Goal: Task Accomplishment & Management: Manage account settings

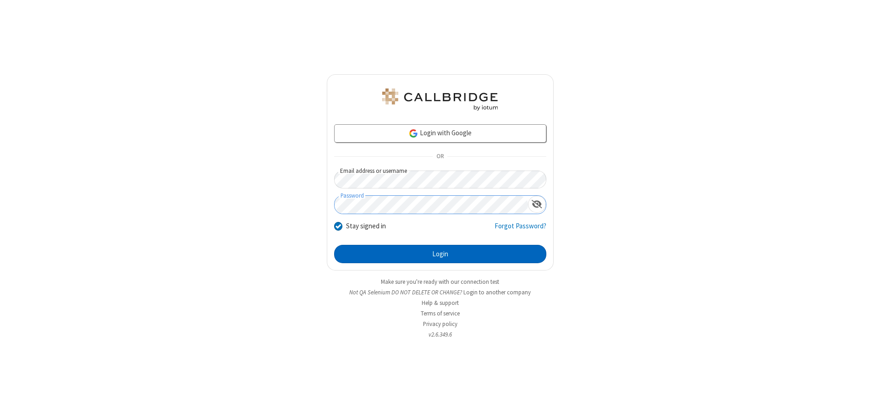
click at [440, 254] on button "Login" at bounding box center [440, 254] width 212 height 18
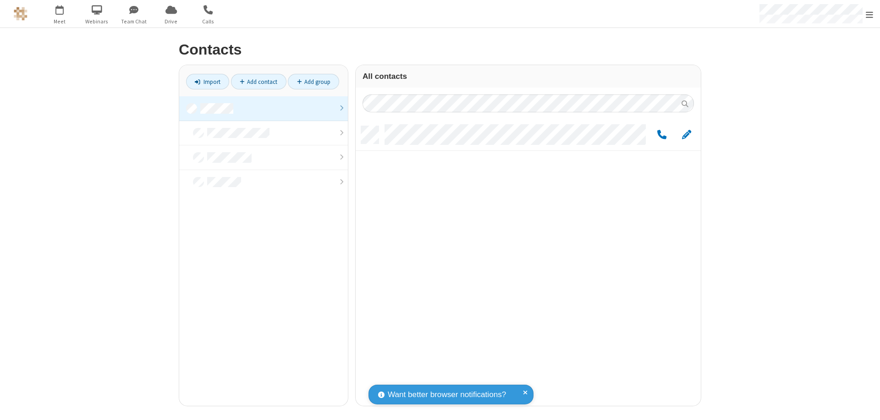
scroll to position [280, 338]
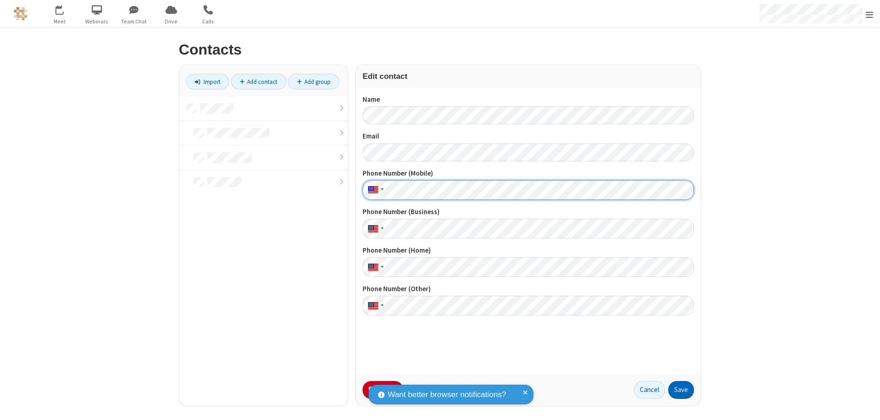
click at [681, 390] on button "Save" at bounding box center [682, 390] width 26 height 18
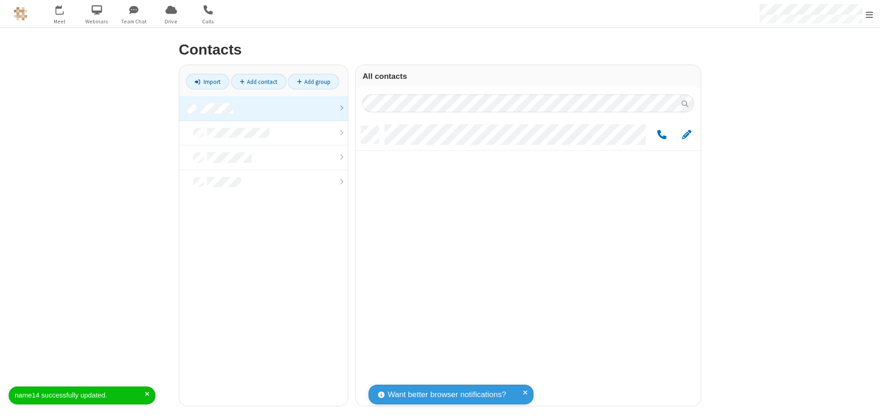
scroll to position [280, 338]
